Goal: Information Seeking & Learning: Learn about a topic

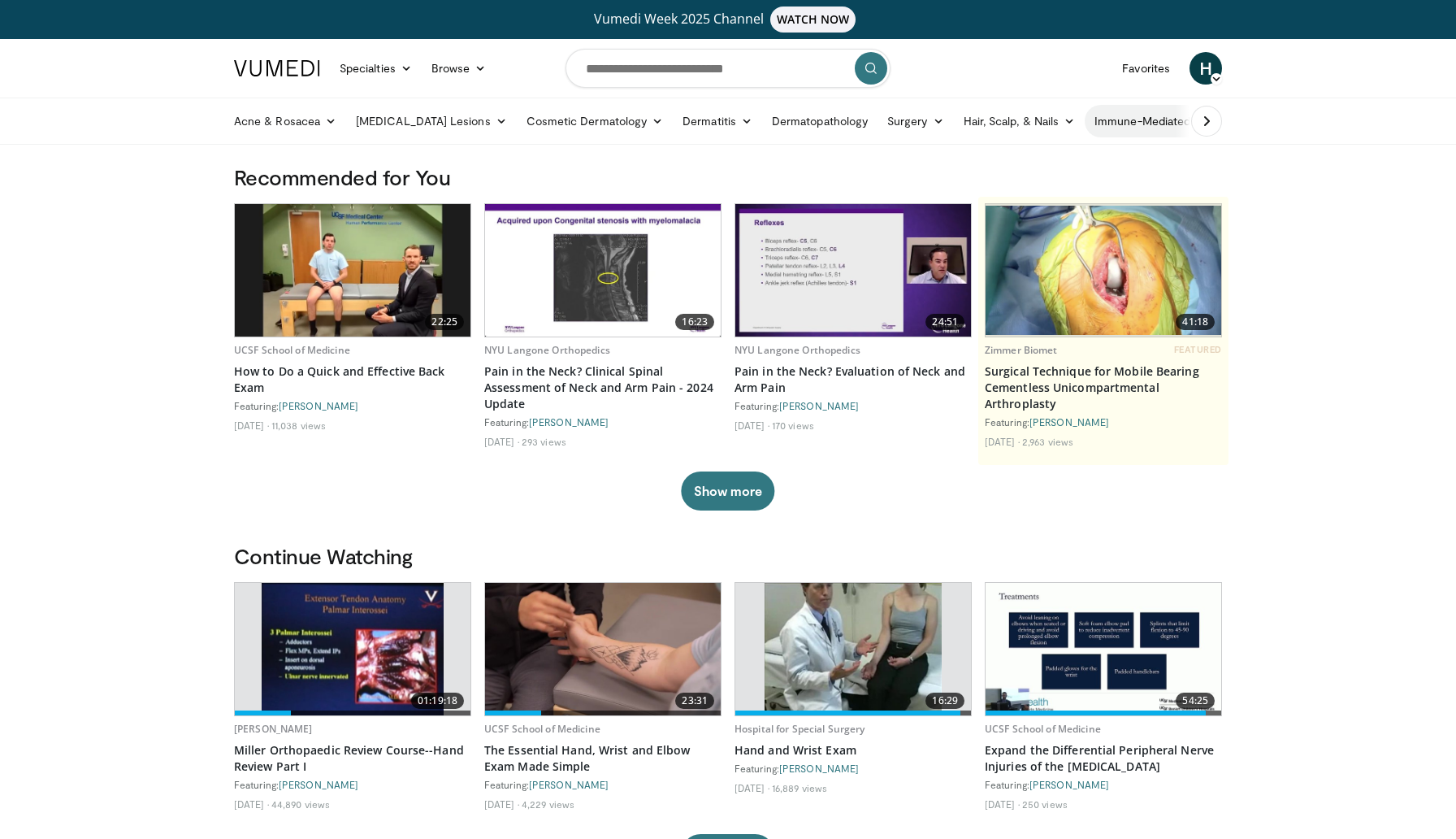
click at [1085, 116] on link "Immune-Mediated" at bounding box center [1150, 121] width 132 height 32
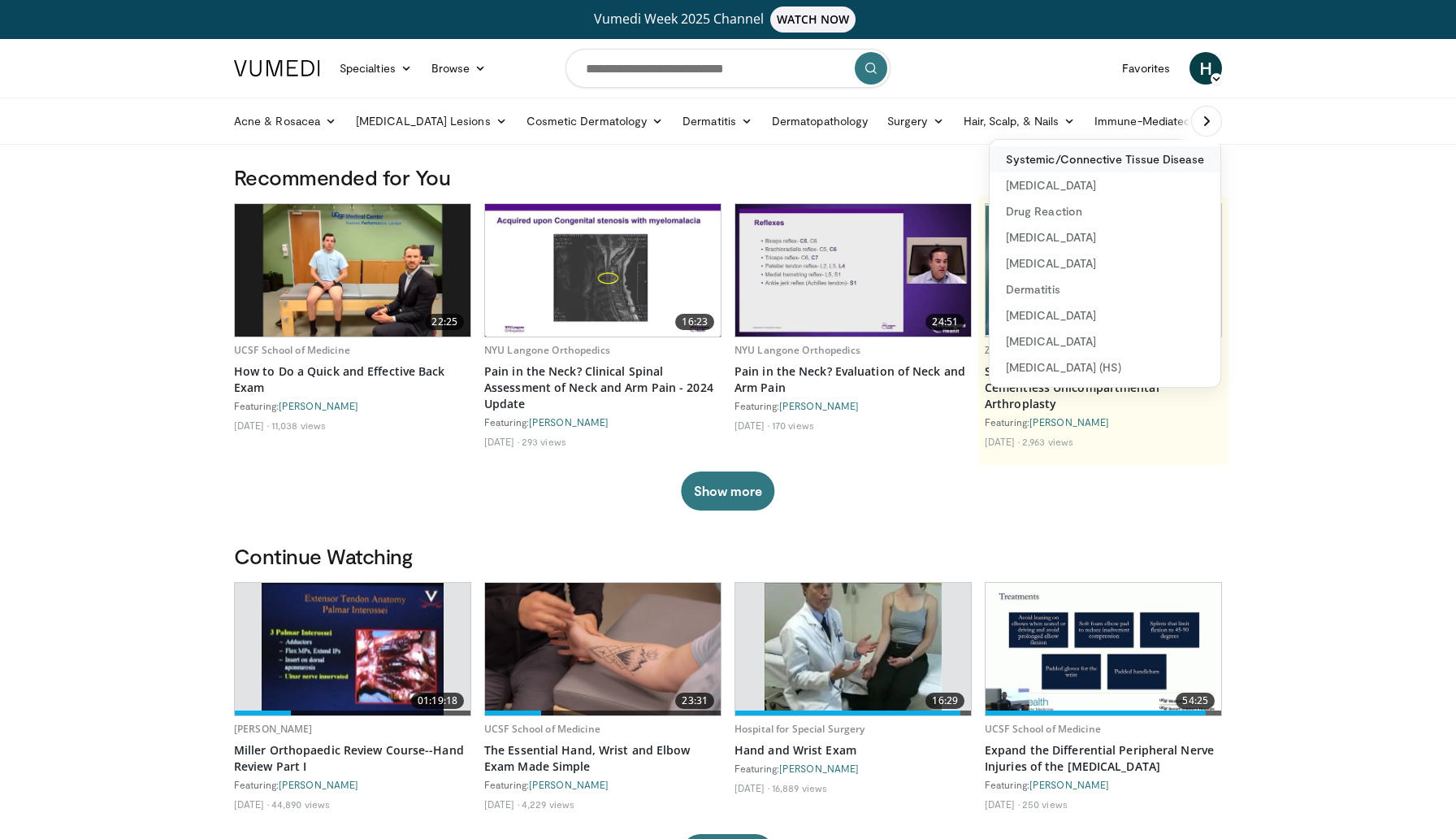
click at [1059, 166] on link "Systemic/Connective Tissue Disease" at bounding box center [1104, 159] width 231 height 26
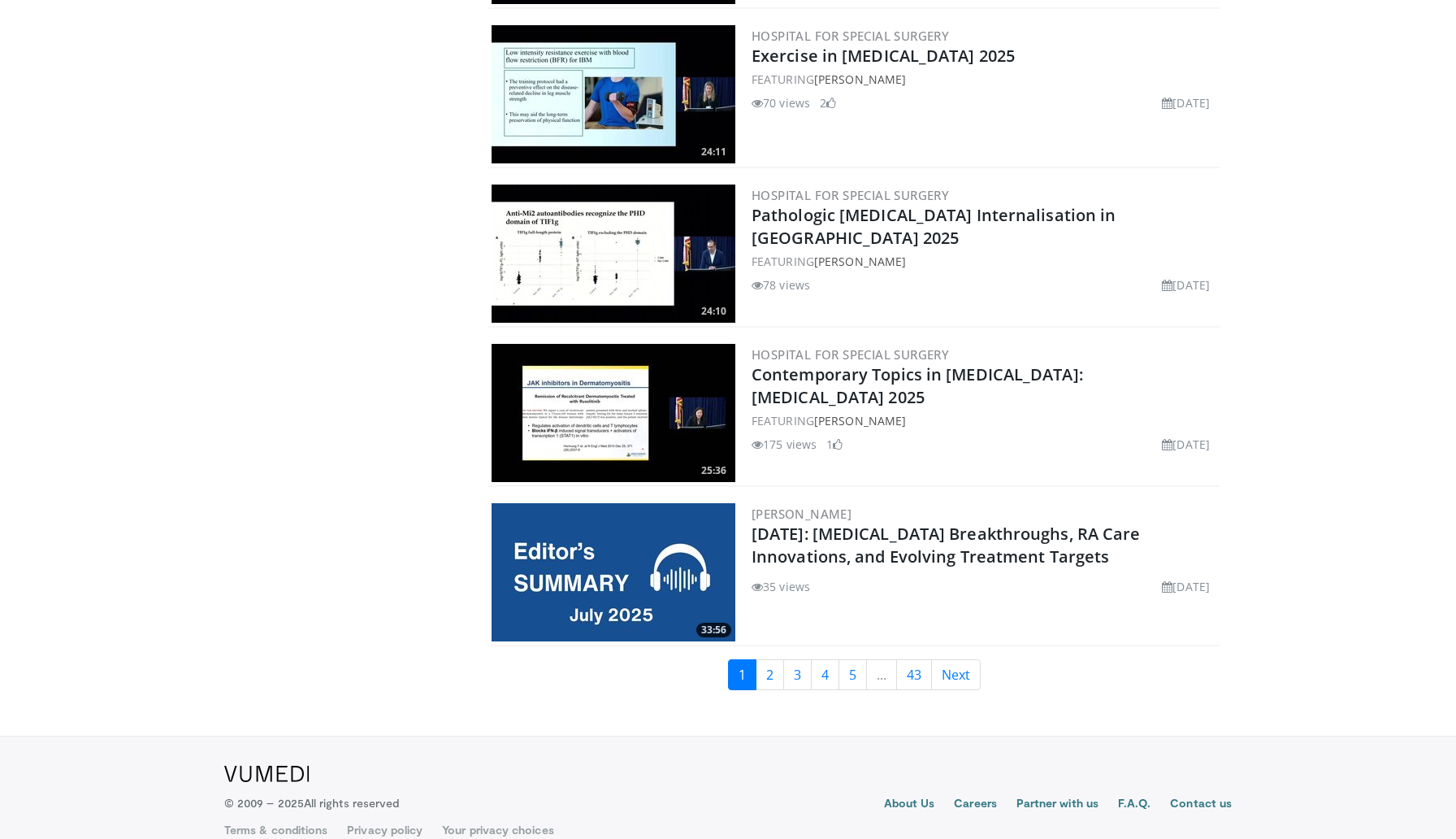
scroll to position [3708, 0]
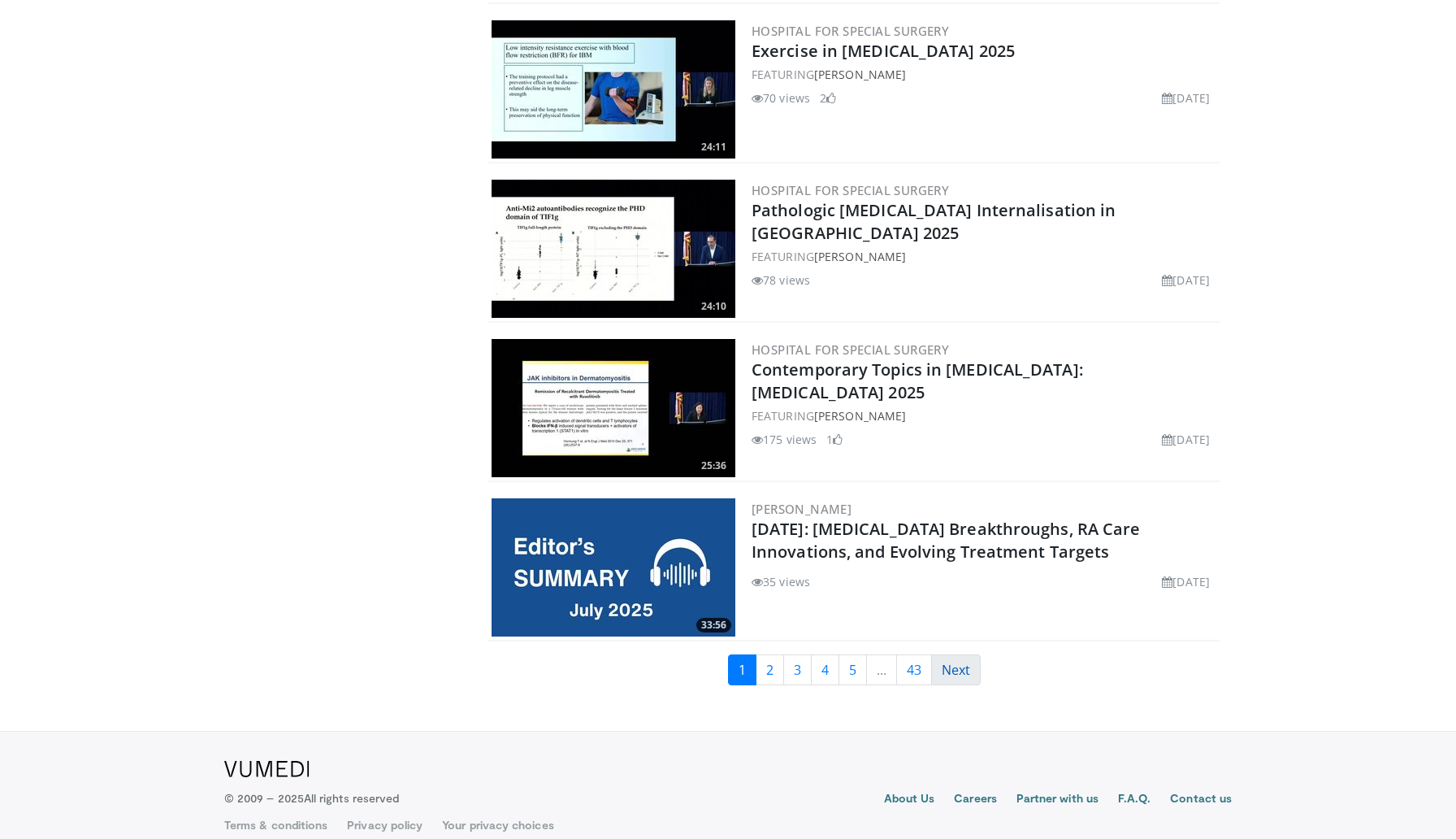
click at [963, 660] on link "Next" at bounding box center [955, 669] width 49 height 31
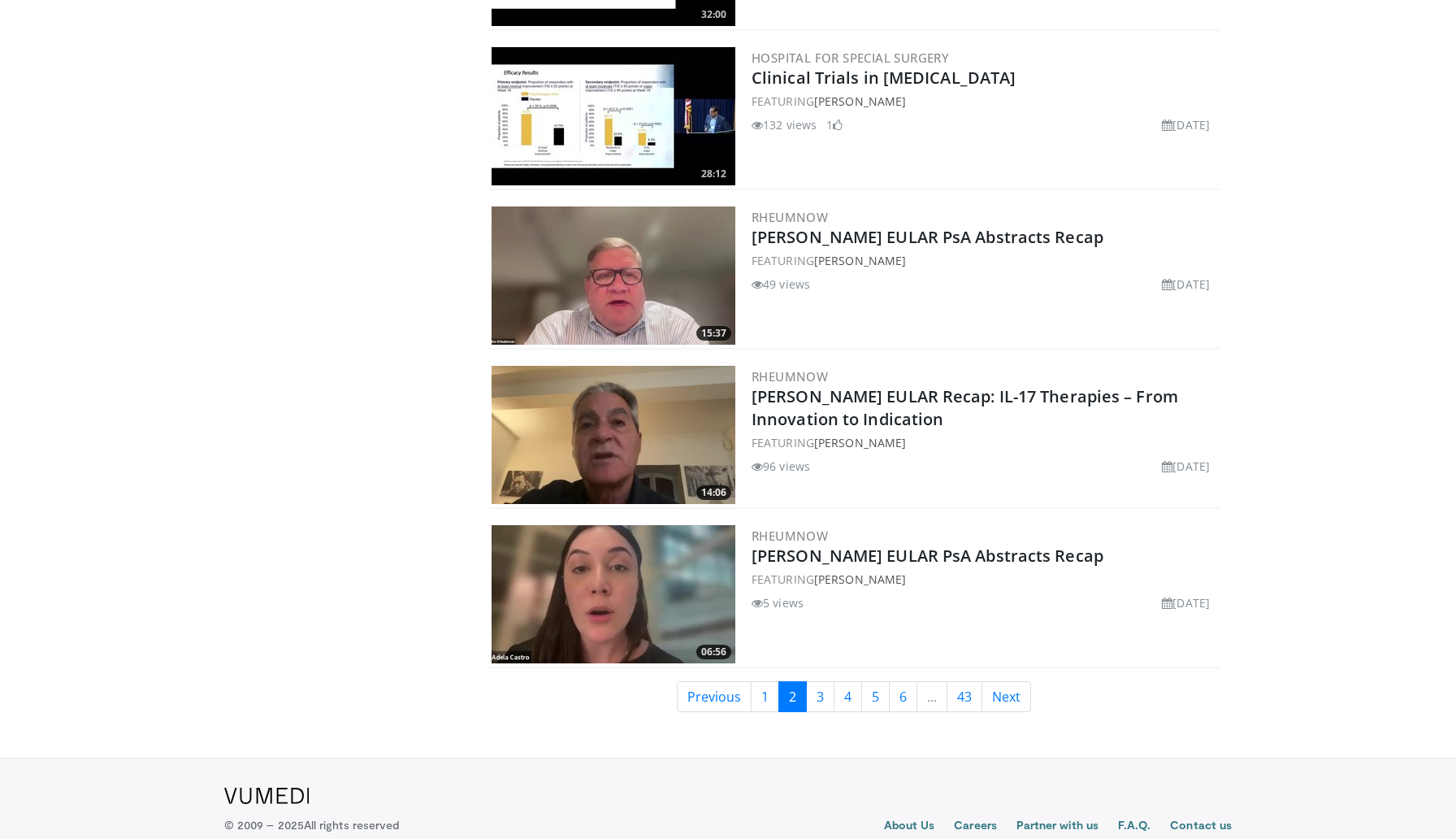
scroll to position [3683, 0]
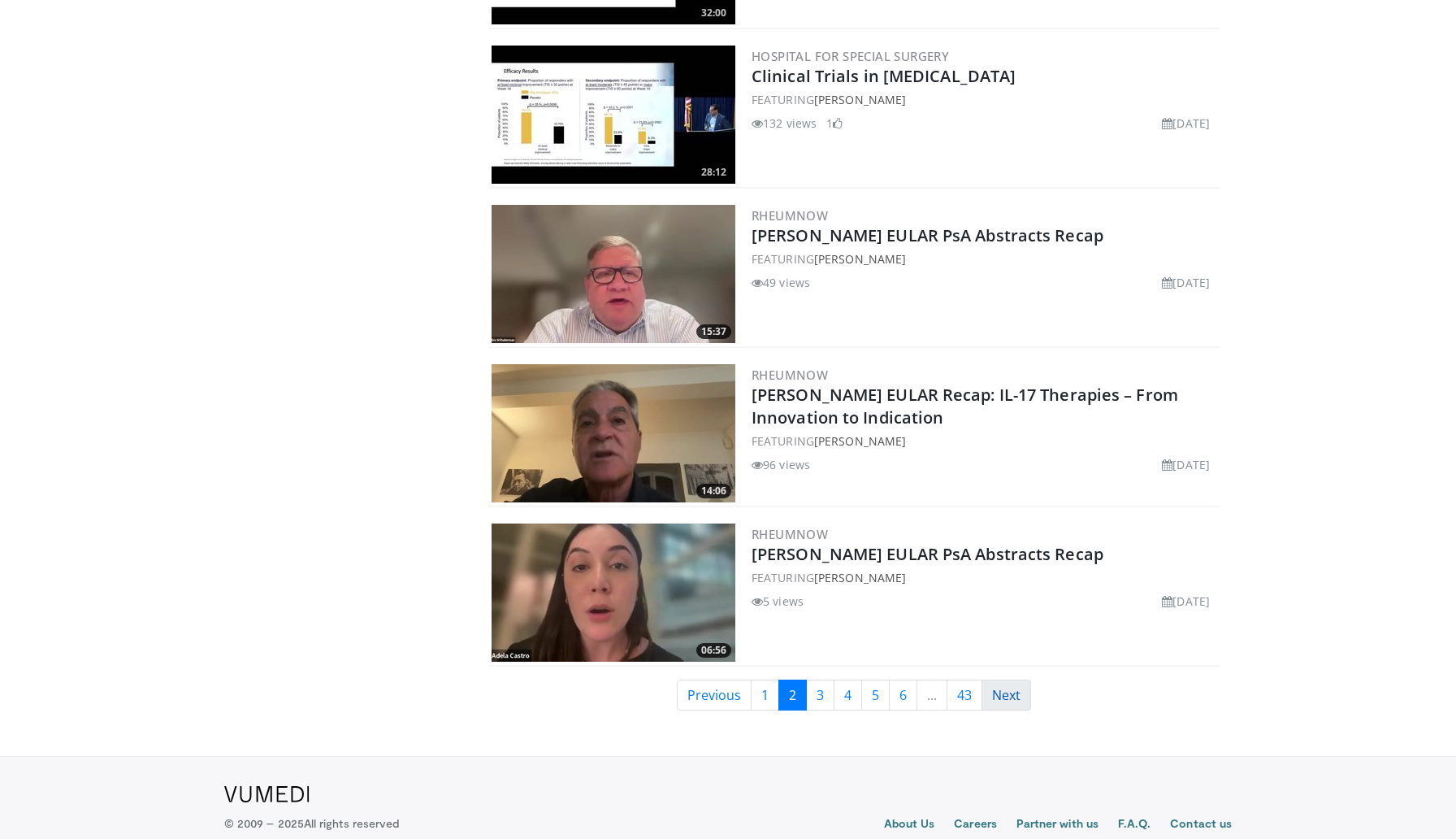
click at [998, 691] on link "Next" at bounding box center [1006, 695] width 49 height 31
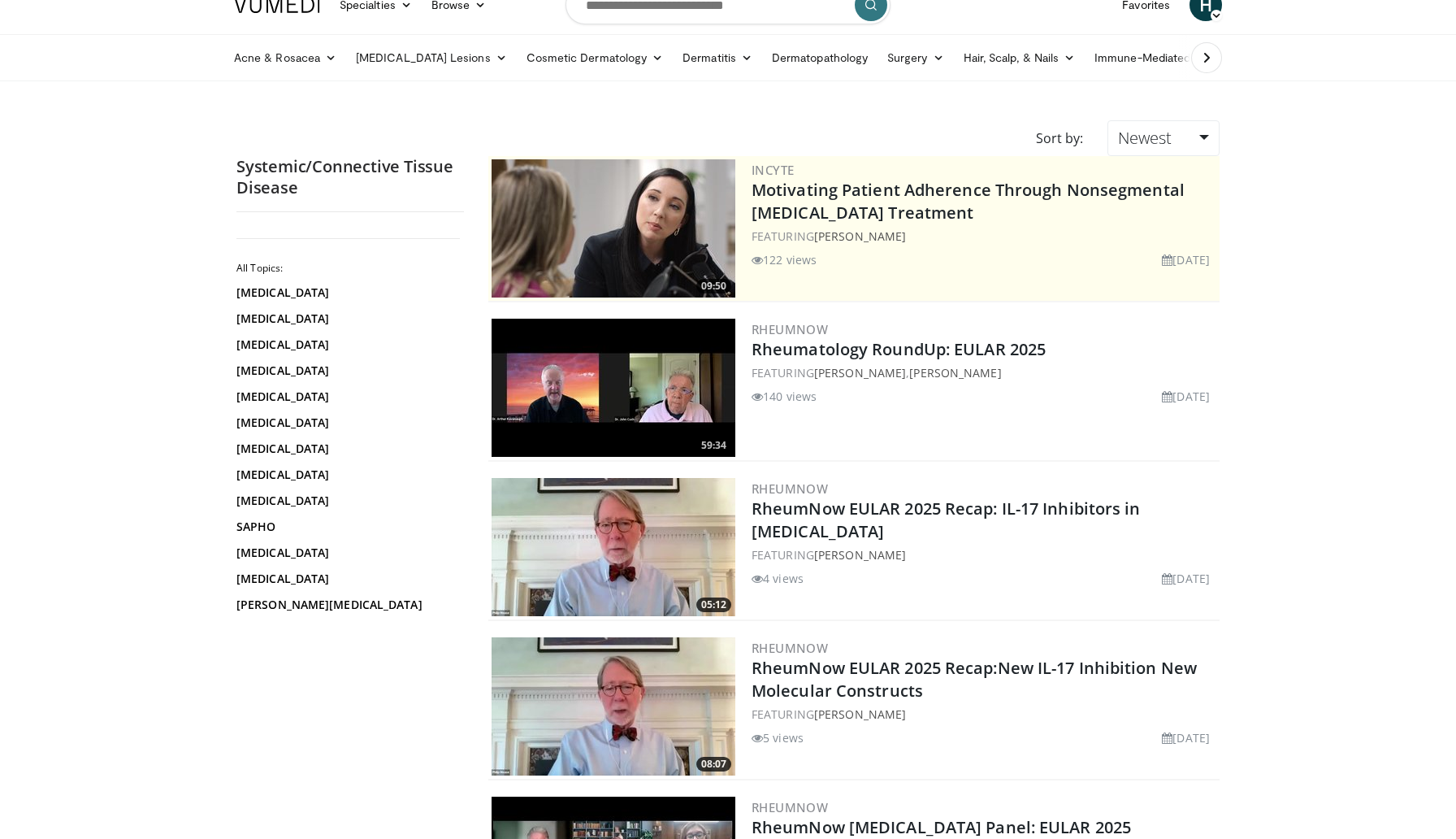
scroll to position [66, 0]
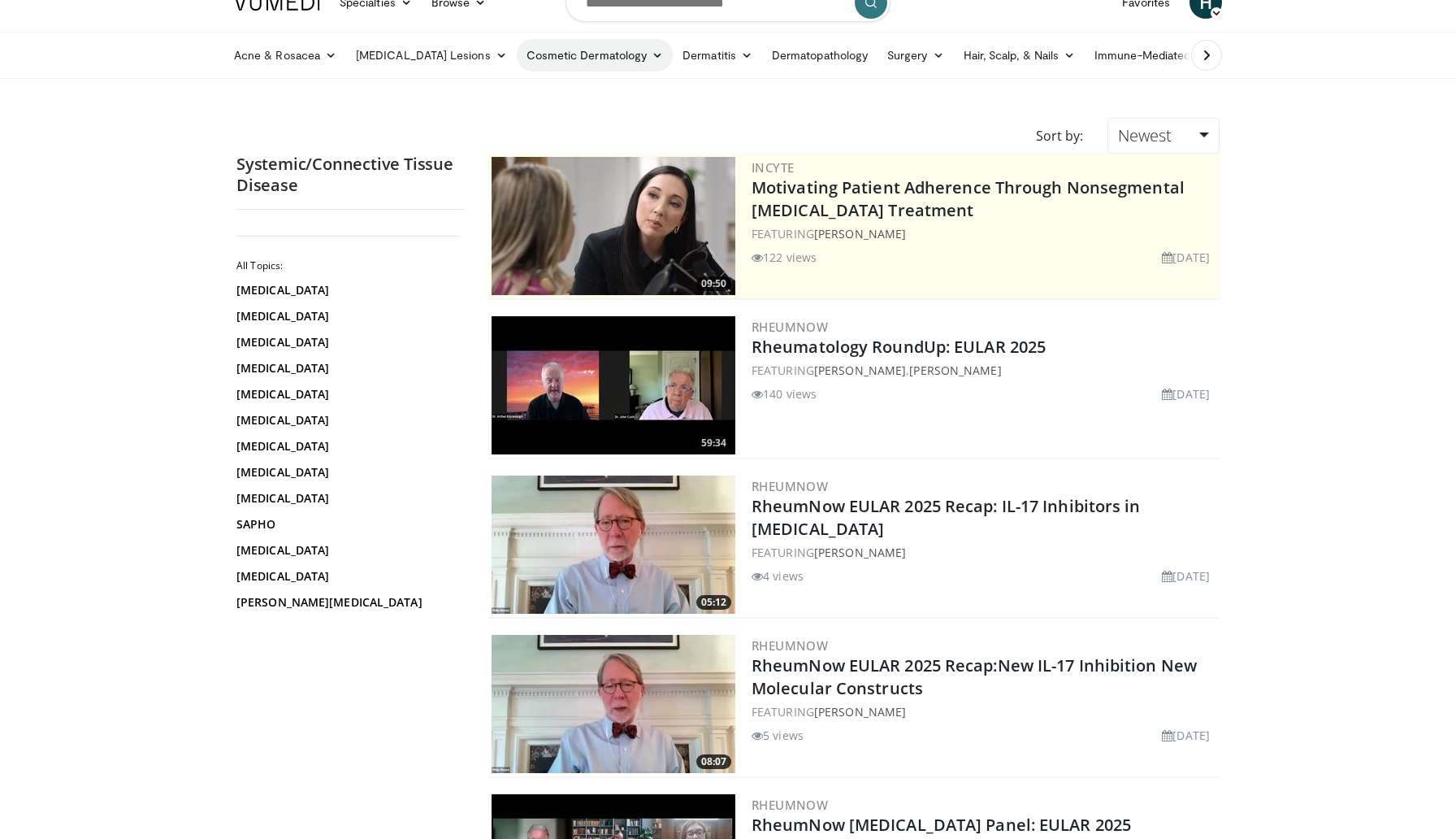
click at [545, 65] on link "Cosmetic Dermatology" at bounding box center [595, 55] width 156 height 32
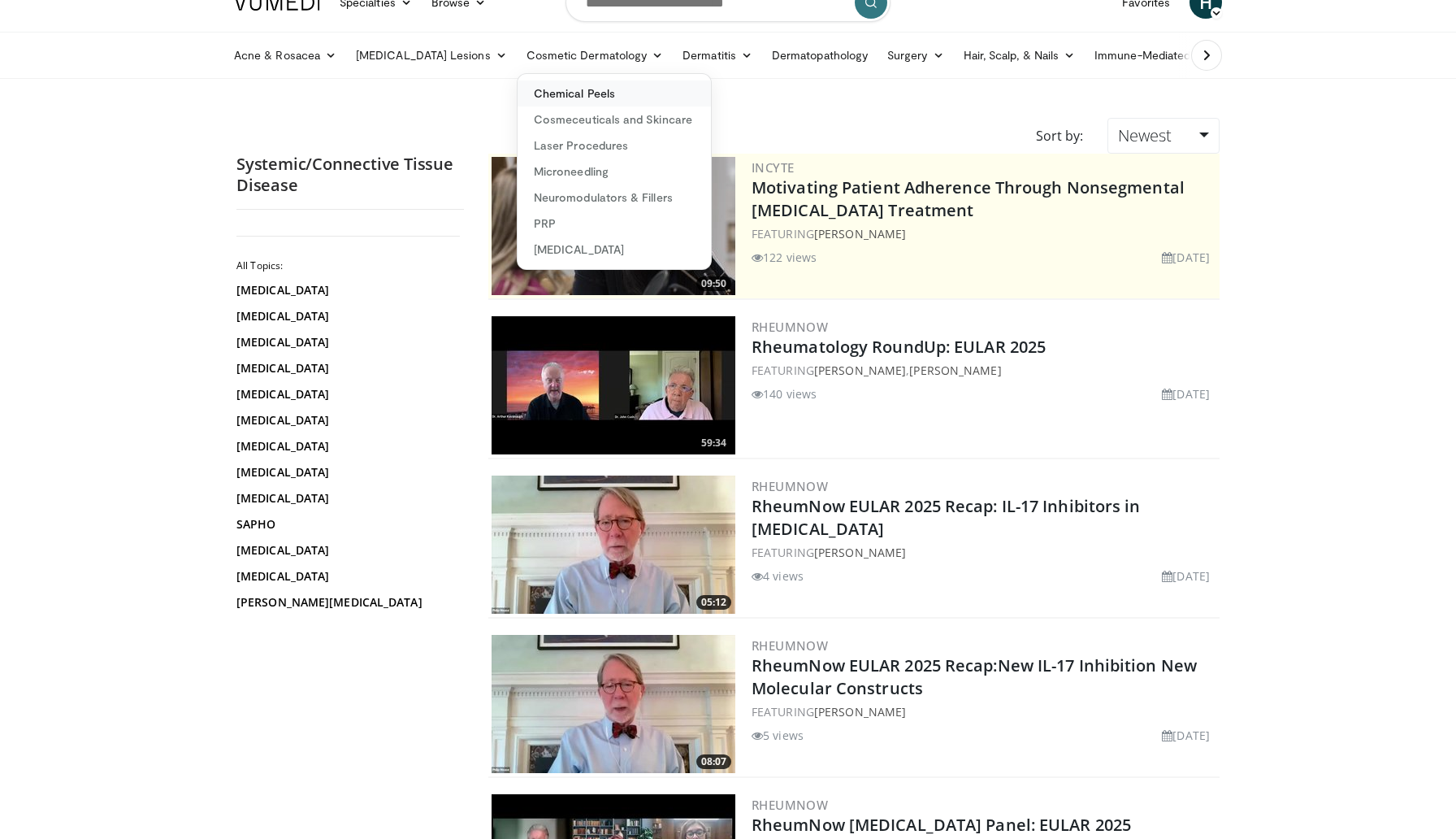
click at [550, 90] on link "Chemical Peels" at bounding box center [615, 93] width 194 height 26
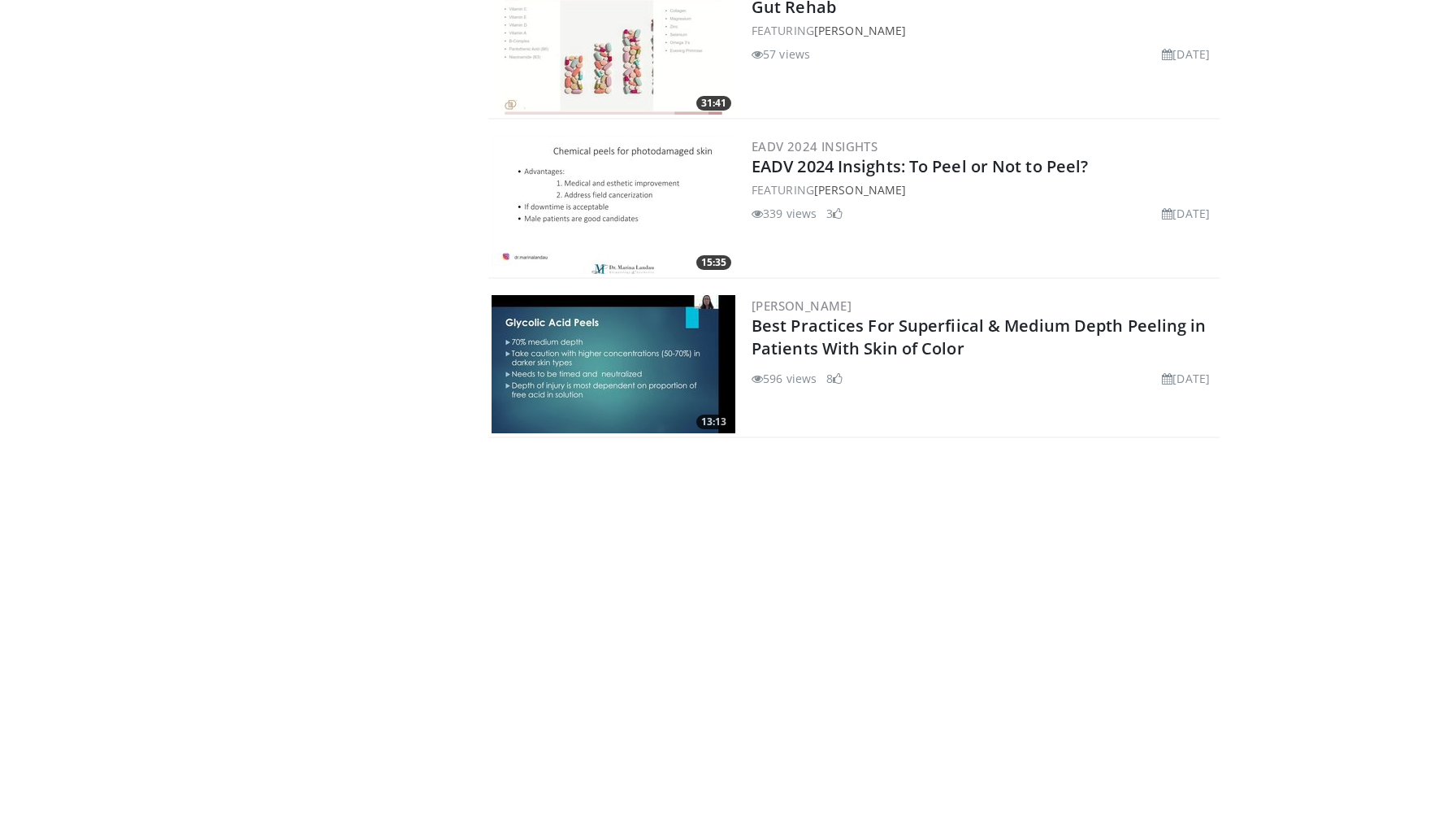
scroll to position [1682, 0]
